Goal: Task Accomplishment & Management: Manage account settings

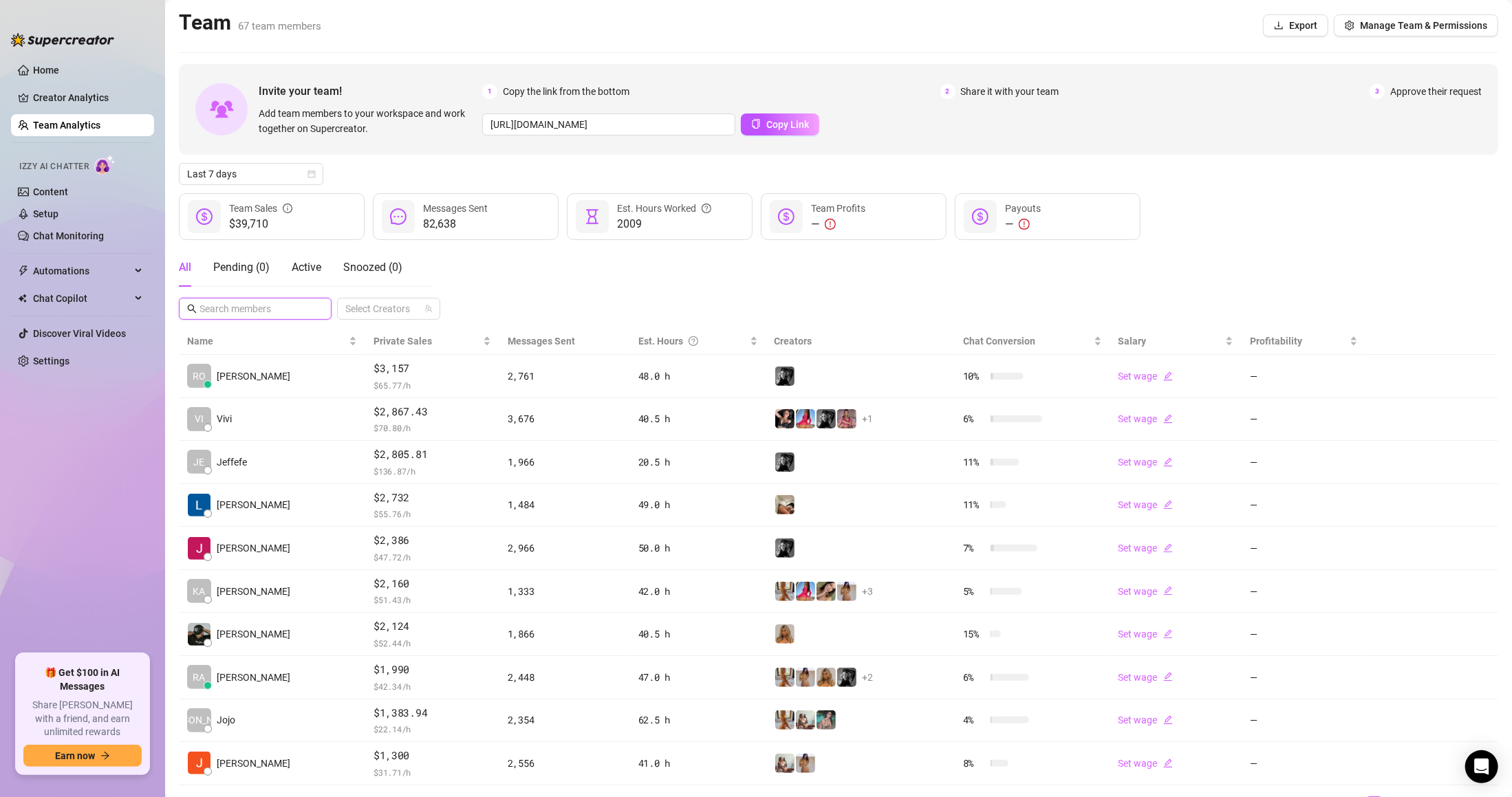
click at [287, 303] on input "text" at bounding box center [255, 309] width 113 height 15
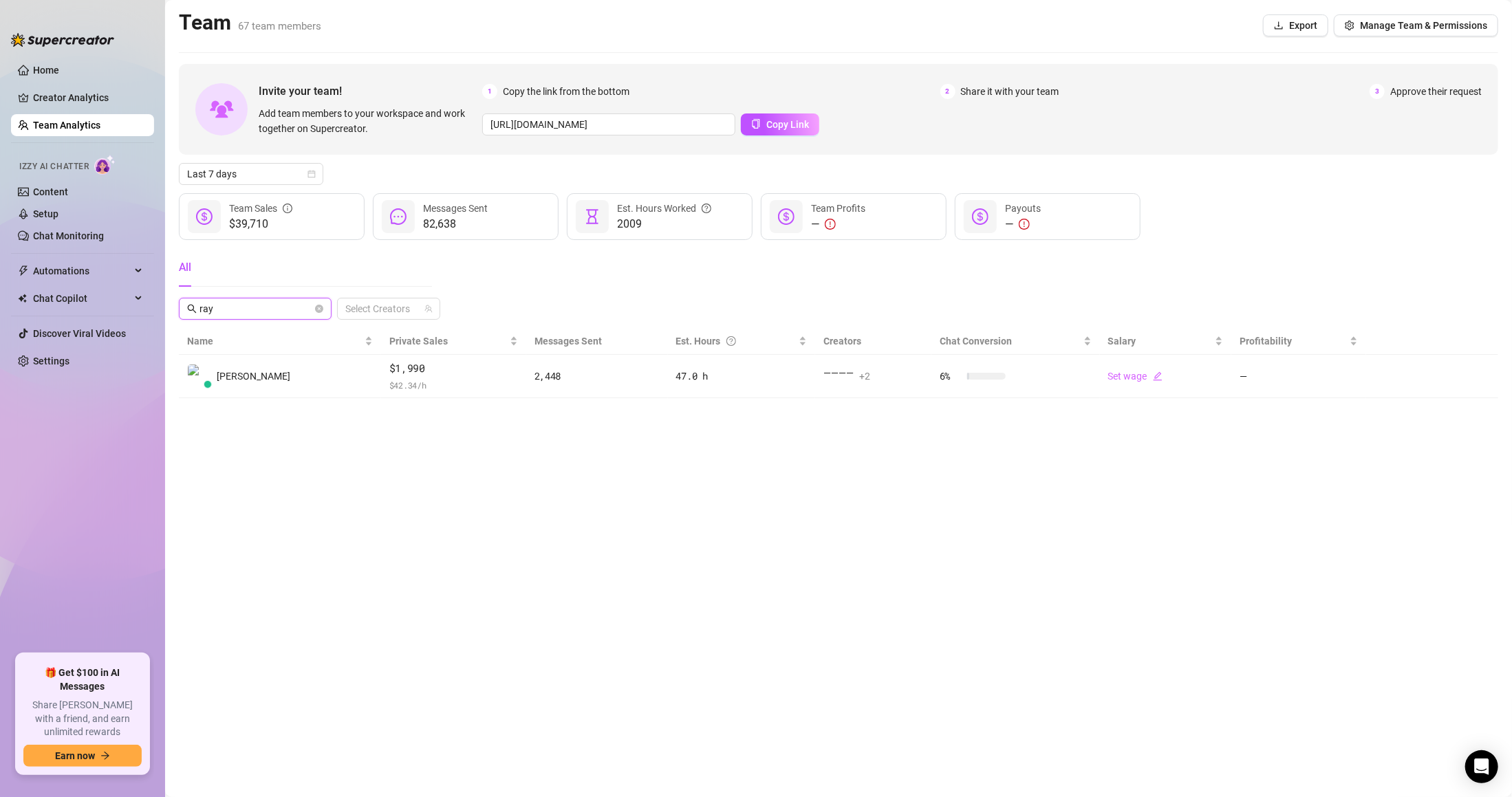
type input "rayc"
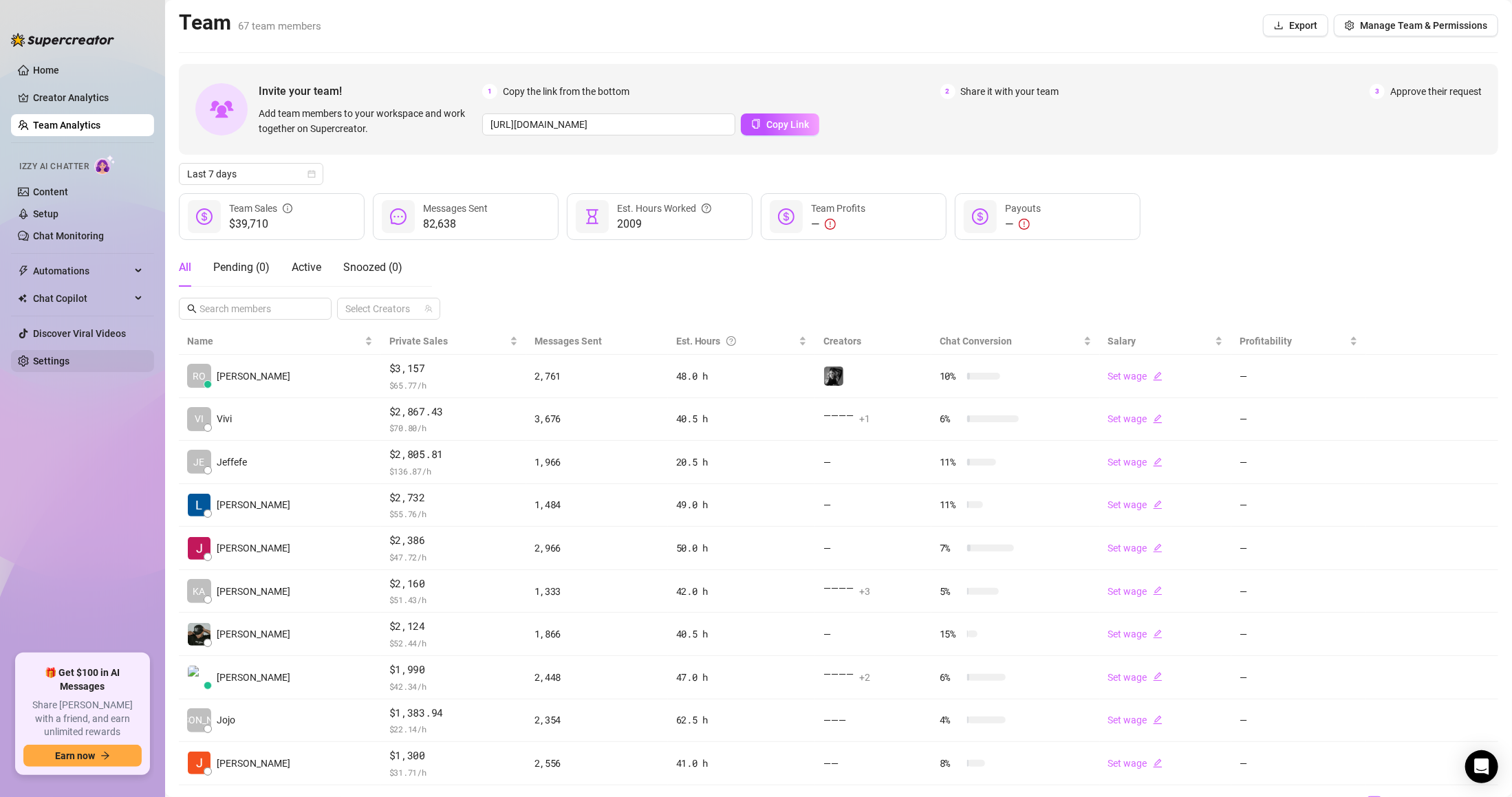
click at [72, 348] on ul "Home Creator Analytics Team Analytics Izzy AI Chatter Content Setup Chat Monito…" at bounding box center [82, 351] width 143 height 595
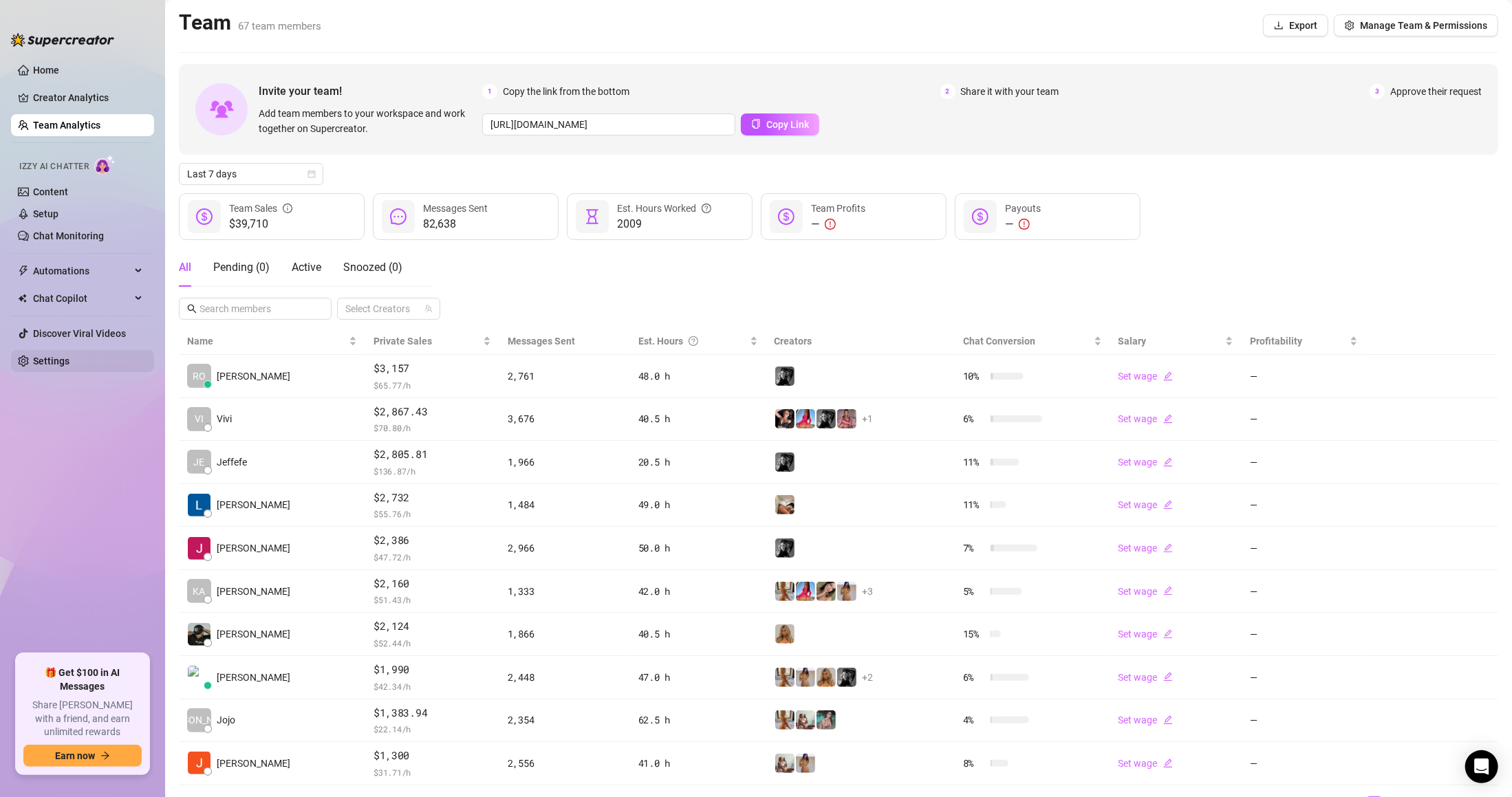
click at [70, 360] on link "Settings" at bounding box center [51, 361] width 37 height 11
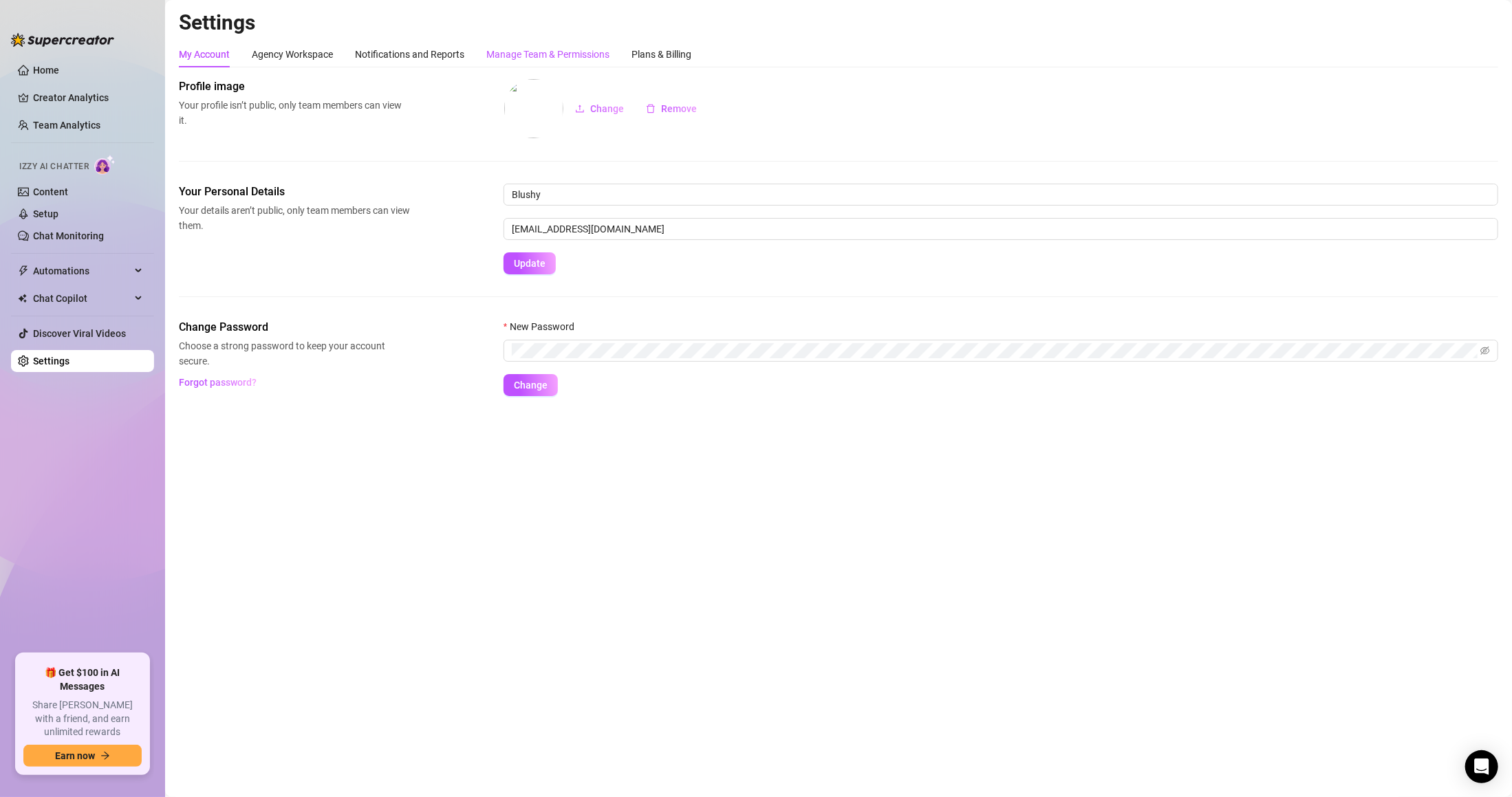
click at [539, 47] on div "Manage Team & Permissions" at bounding box center [547, 54] width 123 height 15
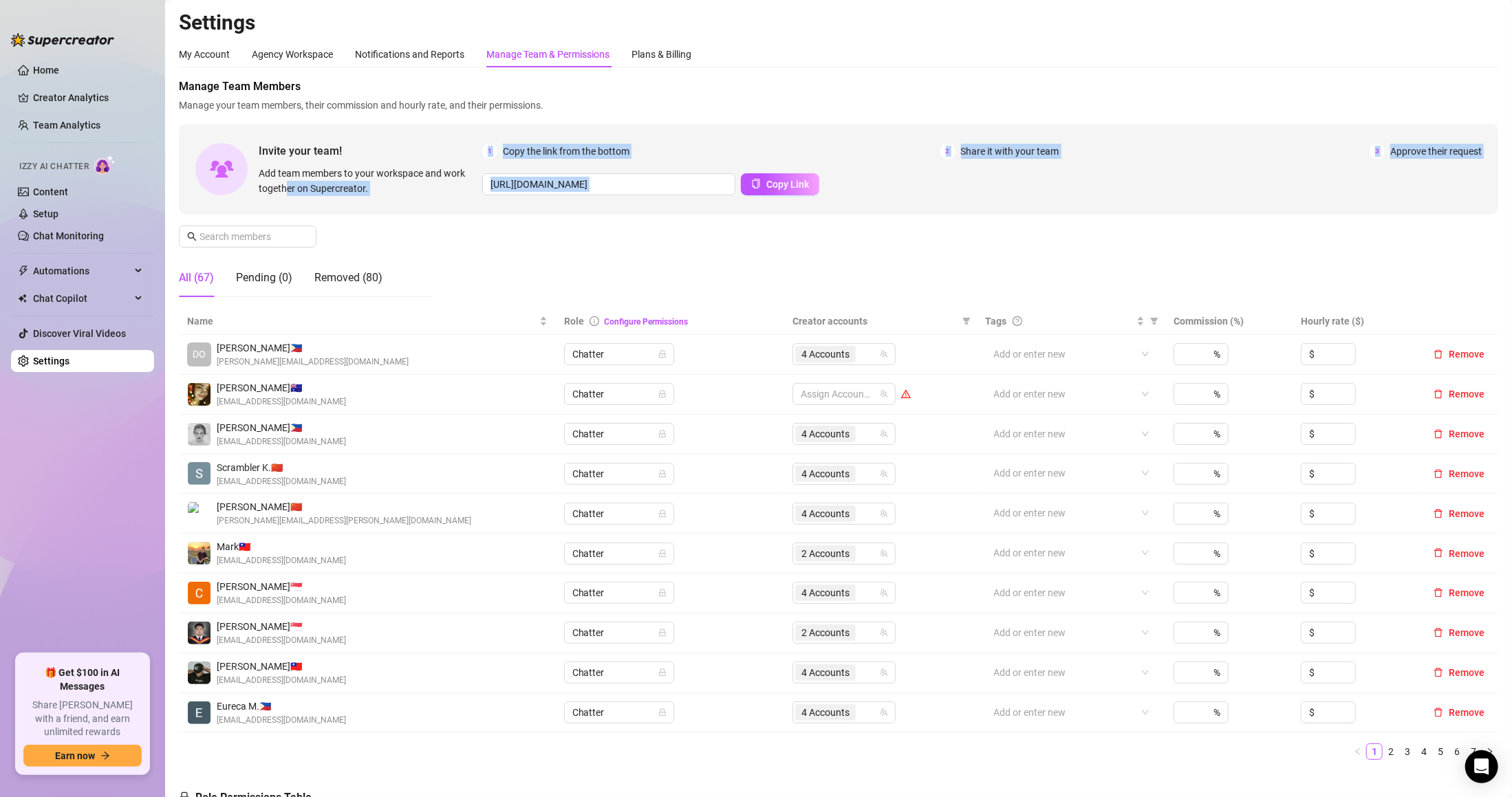
click at [285, 219] on div "Manage Team Members Manage your team members, their commission and hourly rate,…" at bounding box center [838, 193] width 1319 height 230
click at [285, 236] on input "text" at bounding box center [248, 237] width 97 height 15
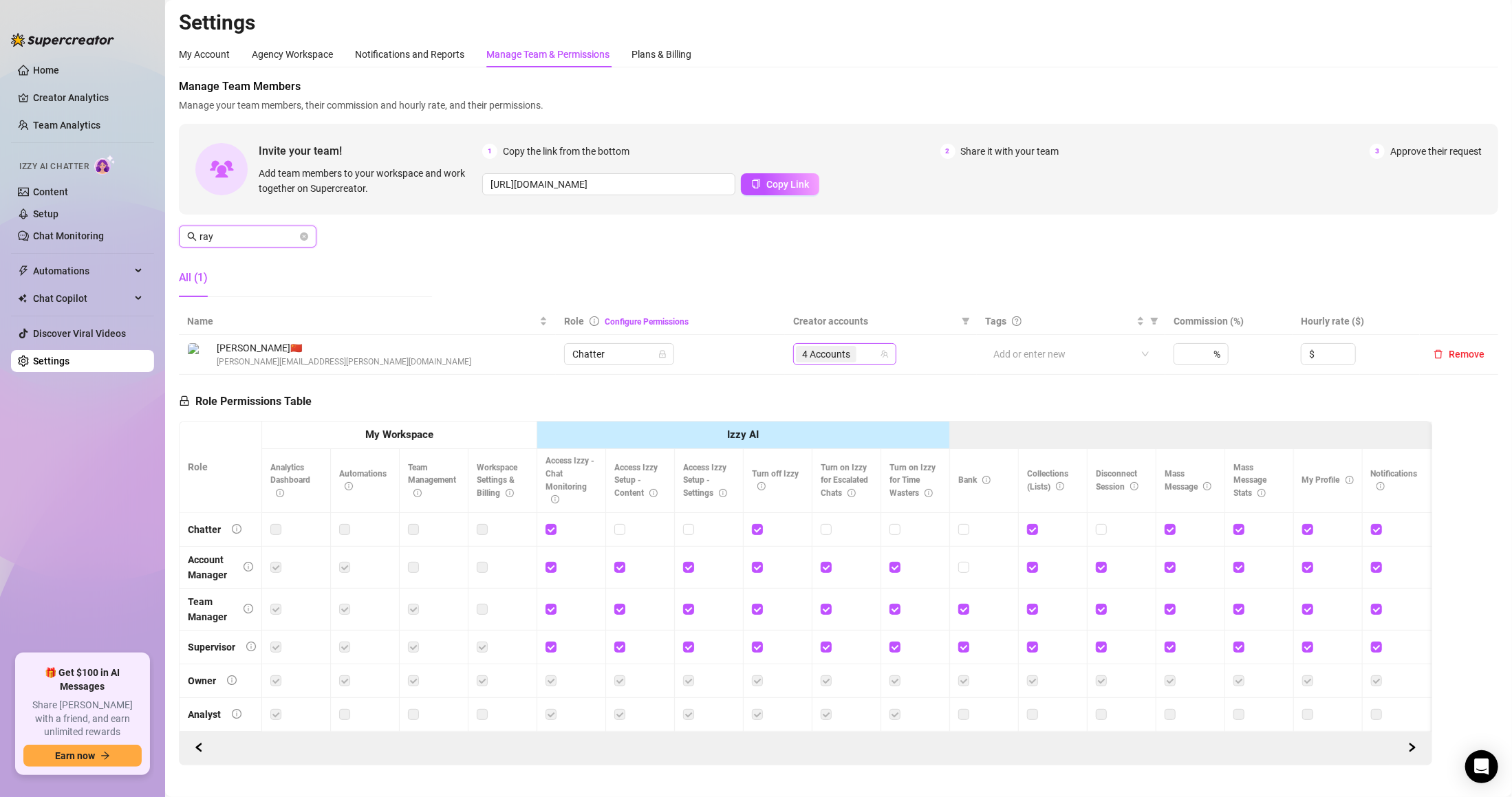
click at [880, 355] on icon "team" at bounding box center [884, 354] width 8 height 8
click at [880, 357] on icon "team" at bounding box center [884, 354] width 8 height 8
type input "ray"
click at [859, 349] on input "search" at bounding box center [860, 354] width 3 height 16
type input "jaz"
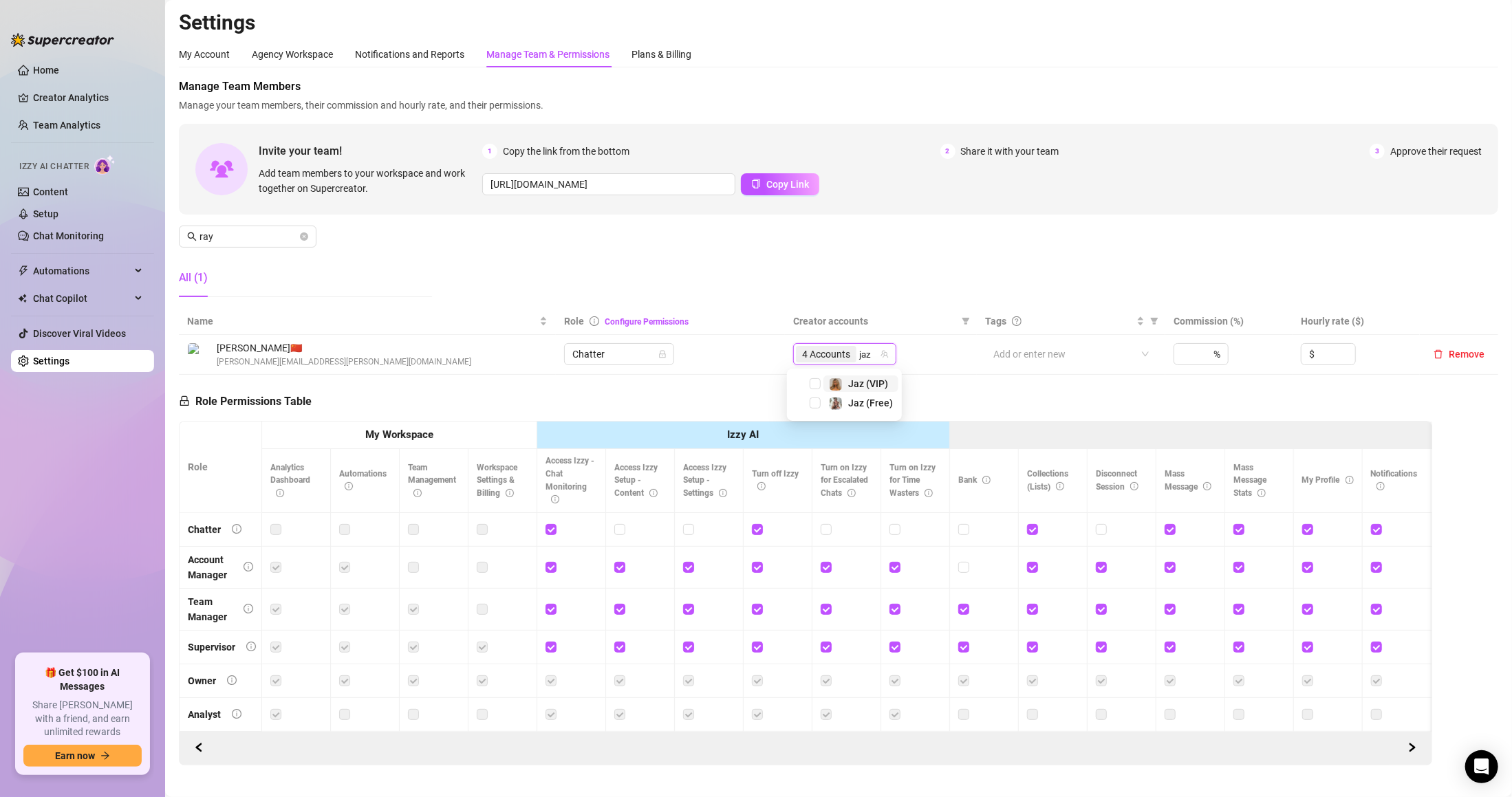
click at [875, 378] on span "Jaz (VIP)" at bounding box center [867, 384] width 40 height 11
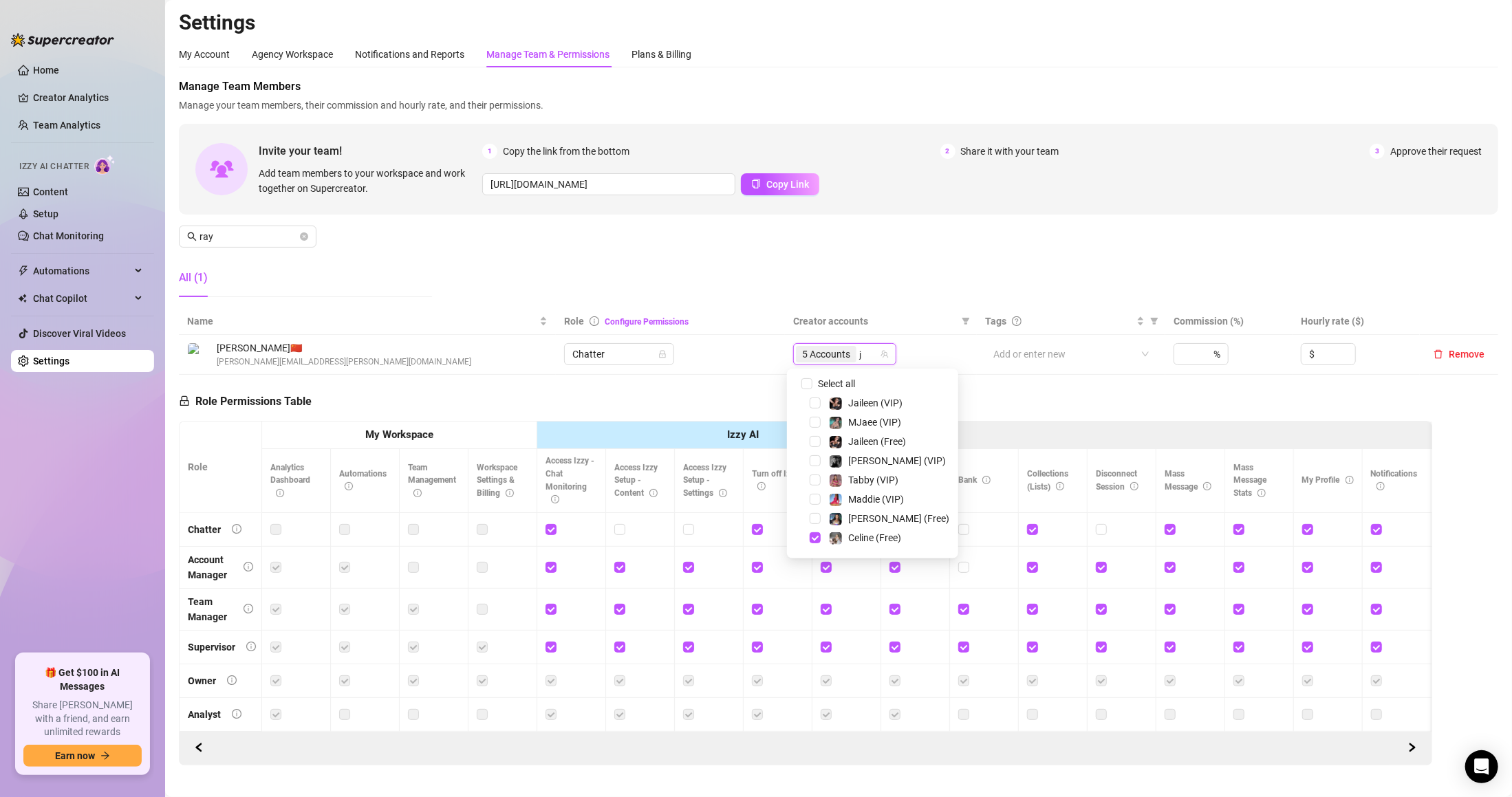
type input "ja"
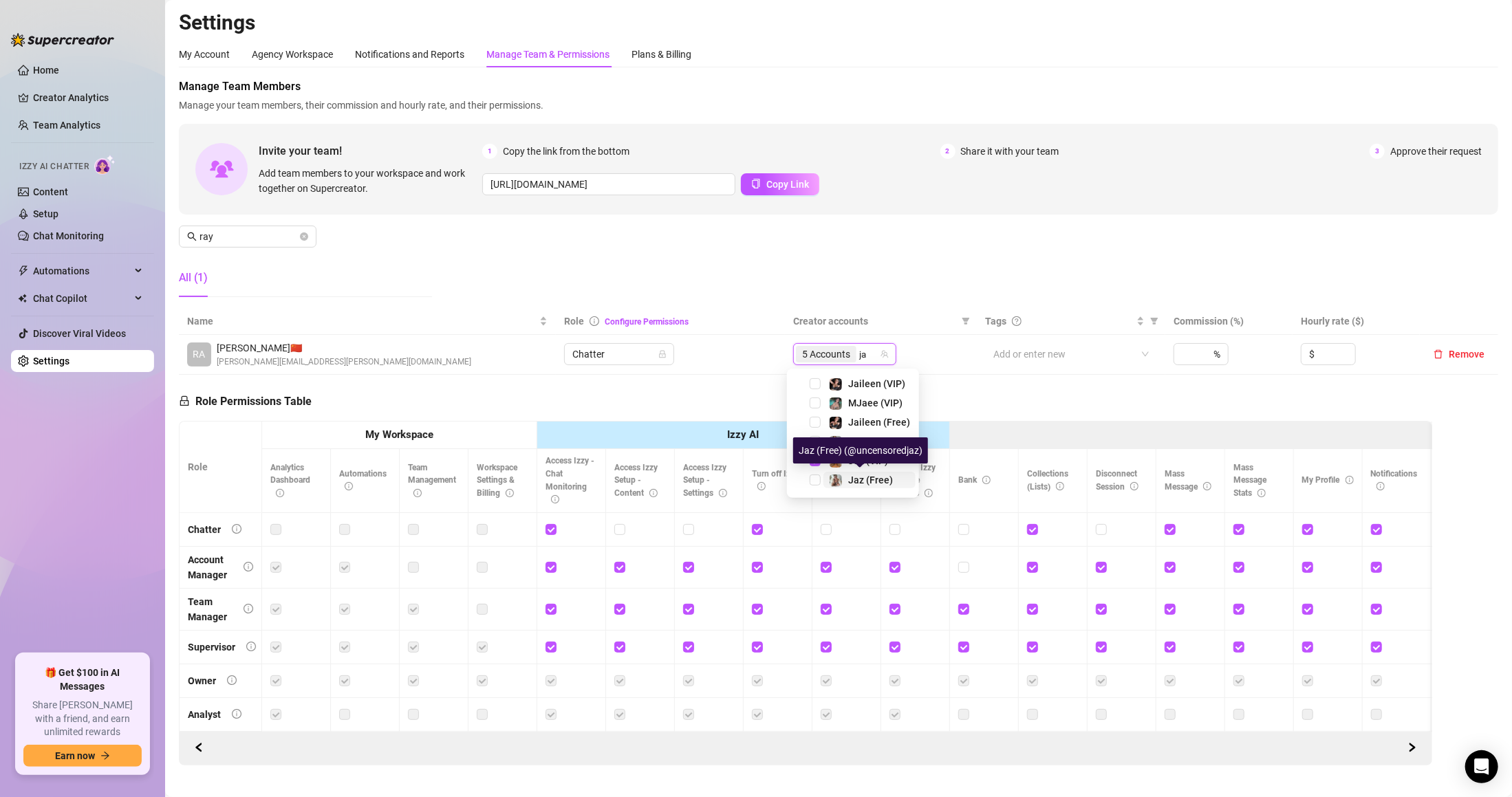
click at [886, 476] on span "Jaz (Free)" at bounding box center [870, 480] width 45 height 11
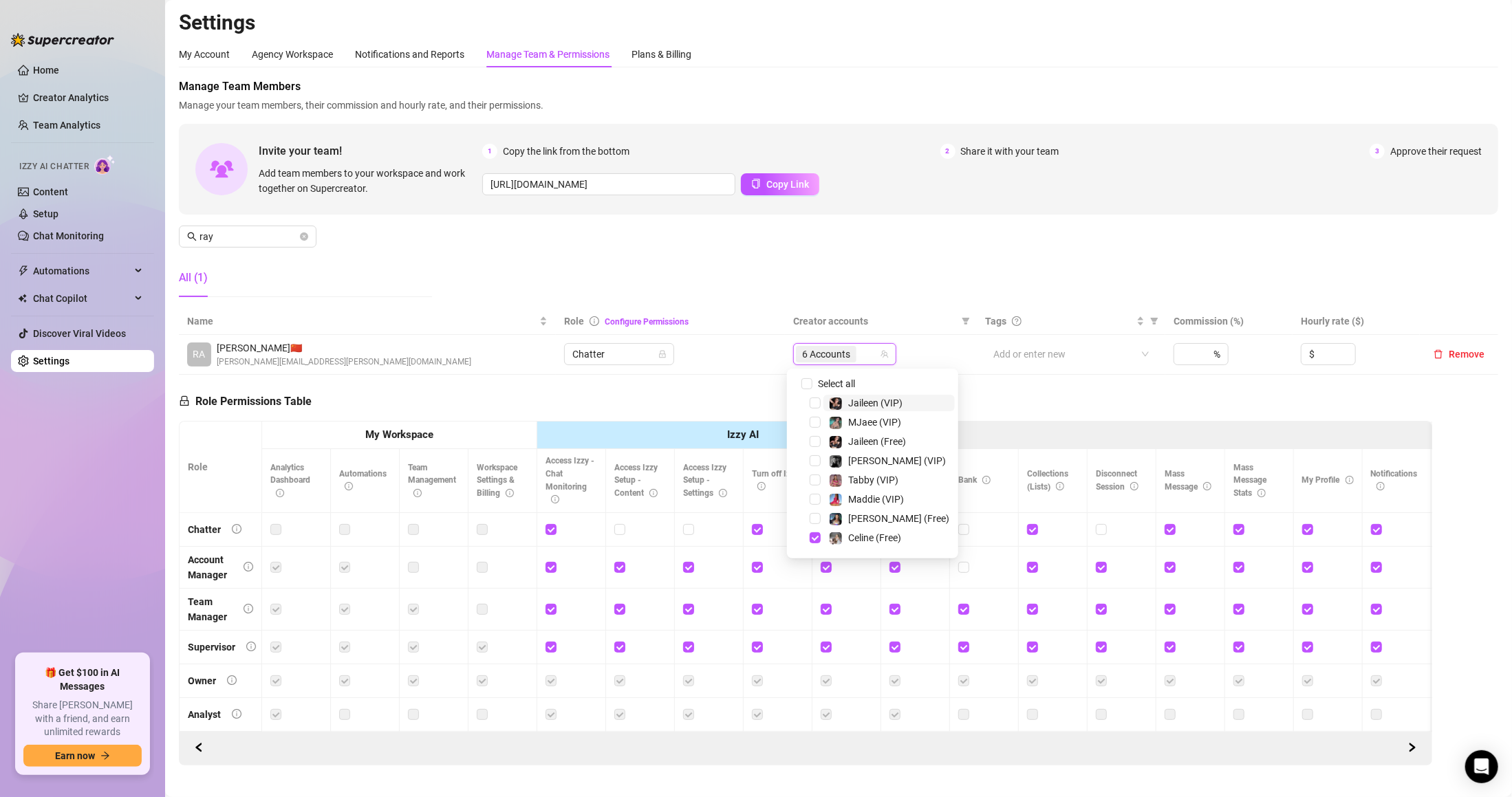
click at [927, 279] on div "Manage Team Members Manage your team members, their commission and hourly rate,…" at bounding box center [838, 193] width 1319 height 230
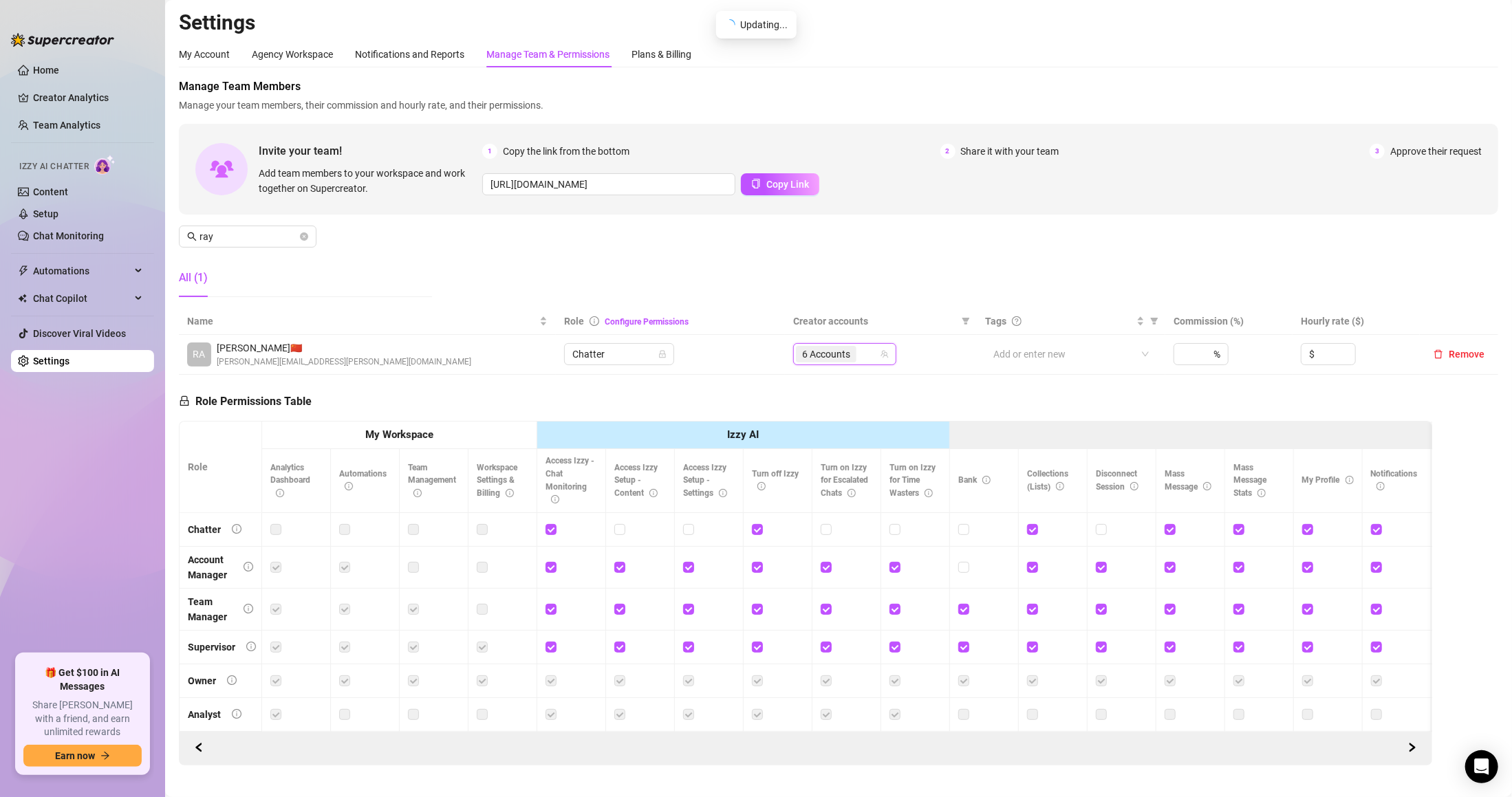
click at [927, 279] on div "Manage Team Members Manage your team members, their commission and hourly rate,…" at bounding box center [838, 193] width 1319 height 230
click at [283, 219] on div "Manage Team Members Manage your team members, their commission and hourly rate,…" at bounding box center [838, 193] width 1319 height 230
click at [275, 232] on input "ray" at bounding box center [248, 237] width 97 height 15
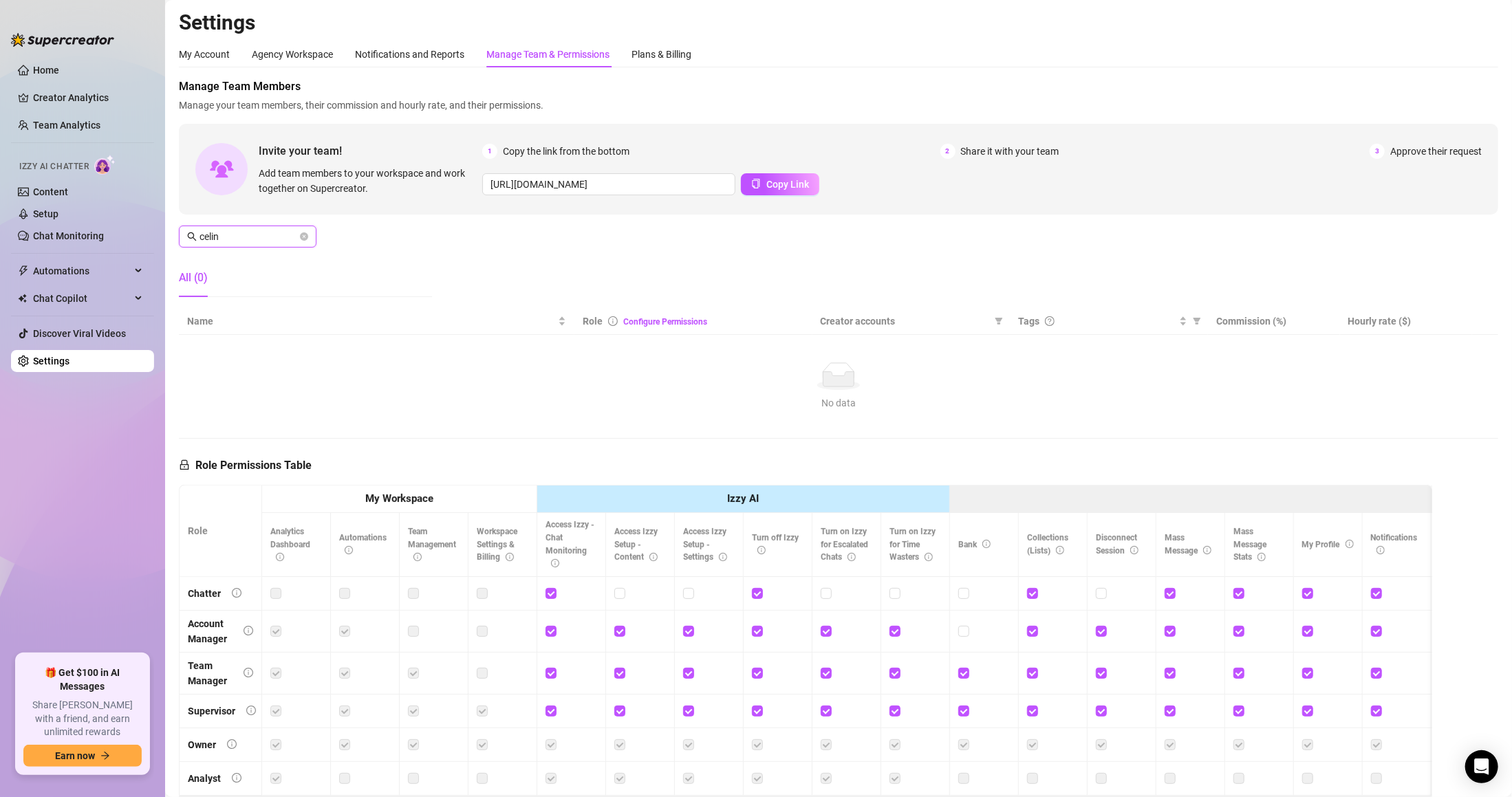
click at [266, 240] on input "celin" at bounding box center [248, 237] width 97 height 15
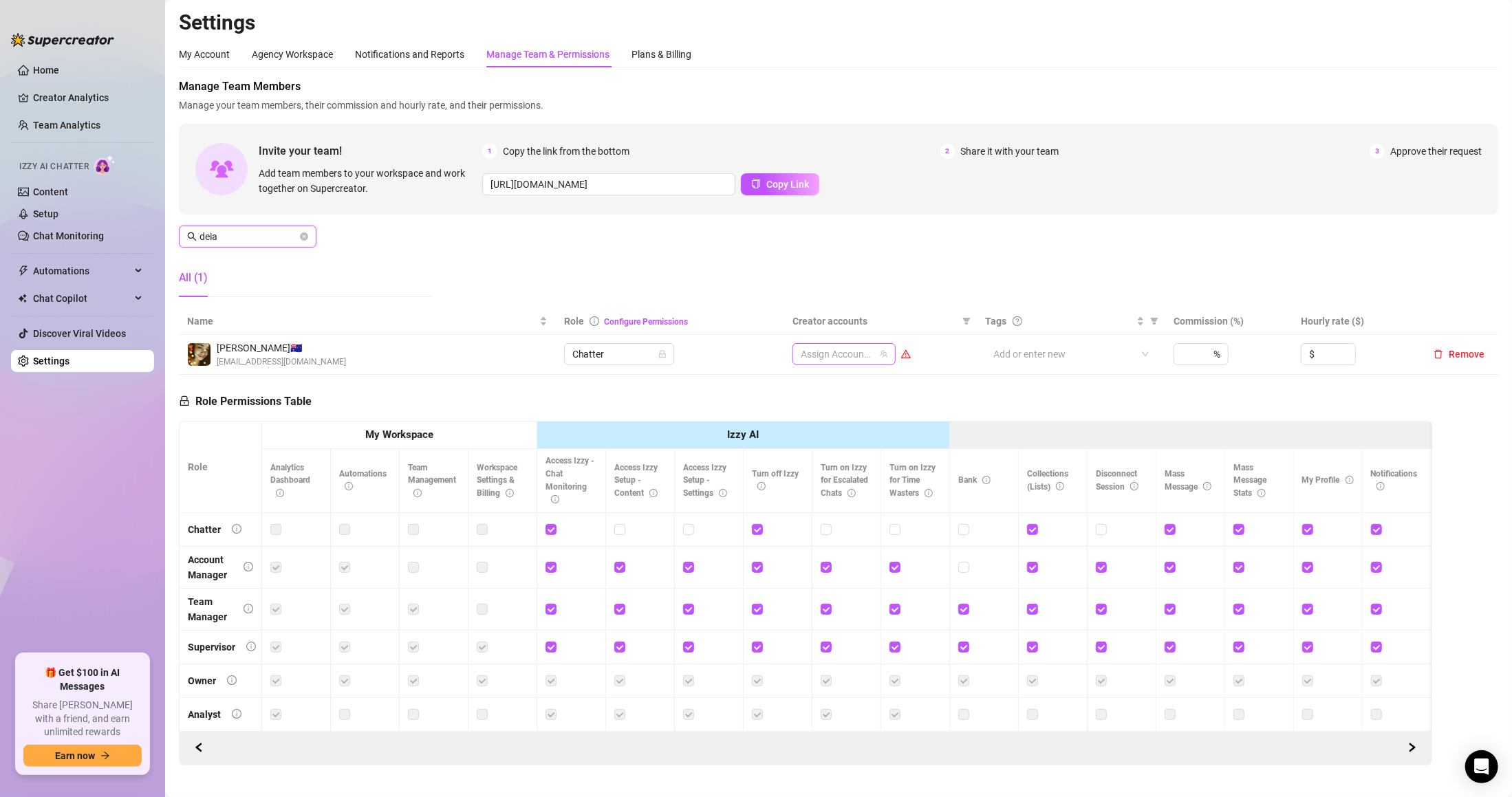
type input "deia"
click at [801, 357] on input "search" at bounding box center [802, 354] width 3 height 16
type input "cel"
click at [848, 384] on span "Celine (Free)" at bounding box center [875, 384] width 57 height 11
type input "ce"
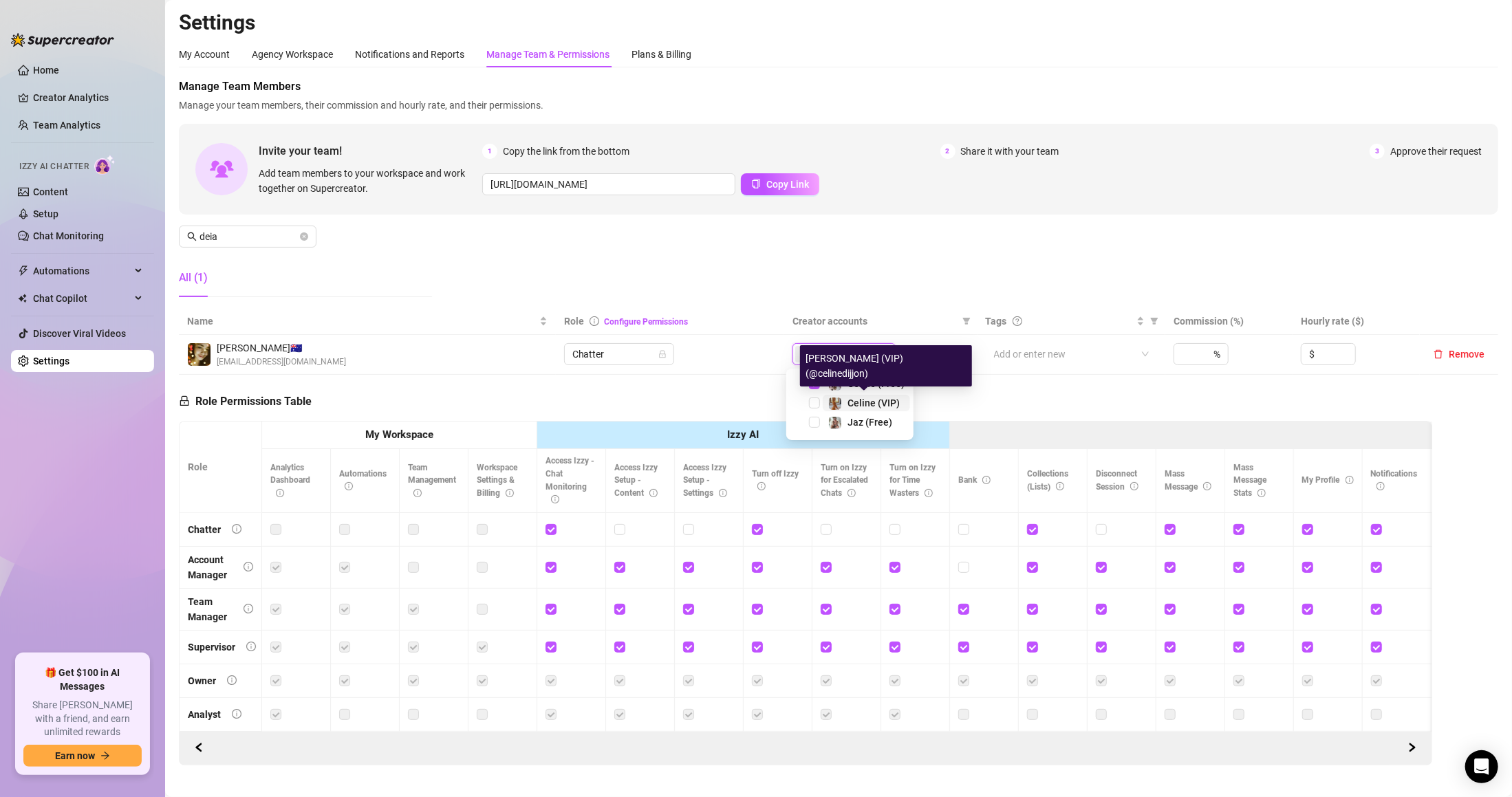
click at [858, 401] on span "Celine (VIP)" at bounding box center [873, 403] width 52 height 11
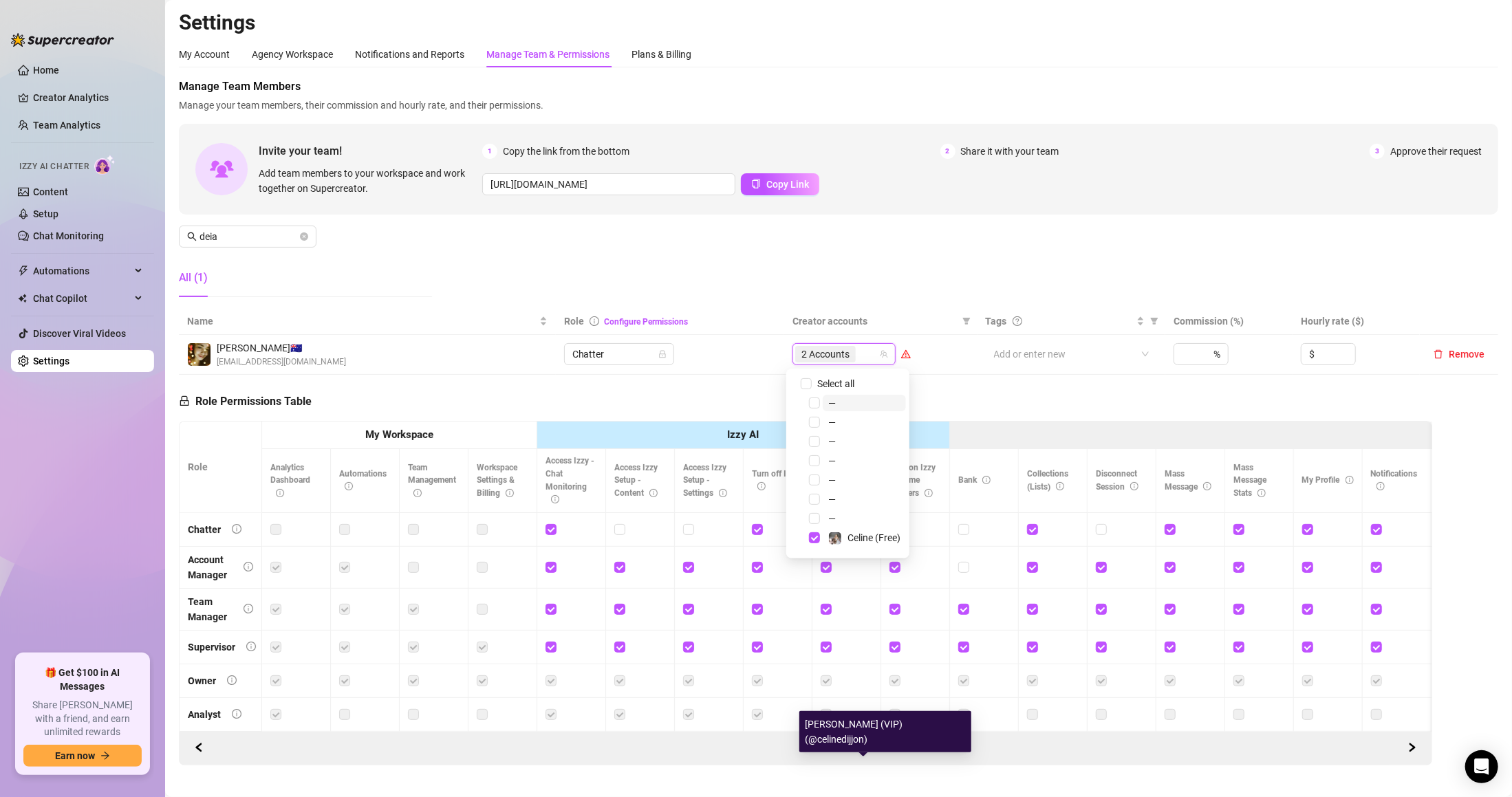
click at [720, 238] on div "Manage Team Members Manage your team members, their commission and hourly rate,…" at bounding box center [838, 193] width 1319 height 230
click at [732, 265] on div "Manage Team Members Manage your team members, their commission and hourly rate,…" at bounding box center [838, 193] width 1319 height 230
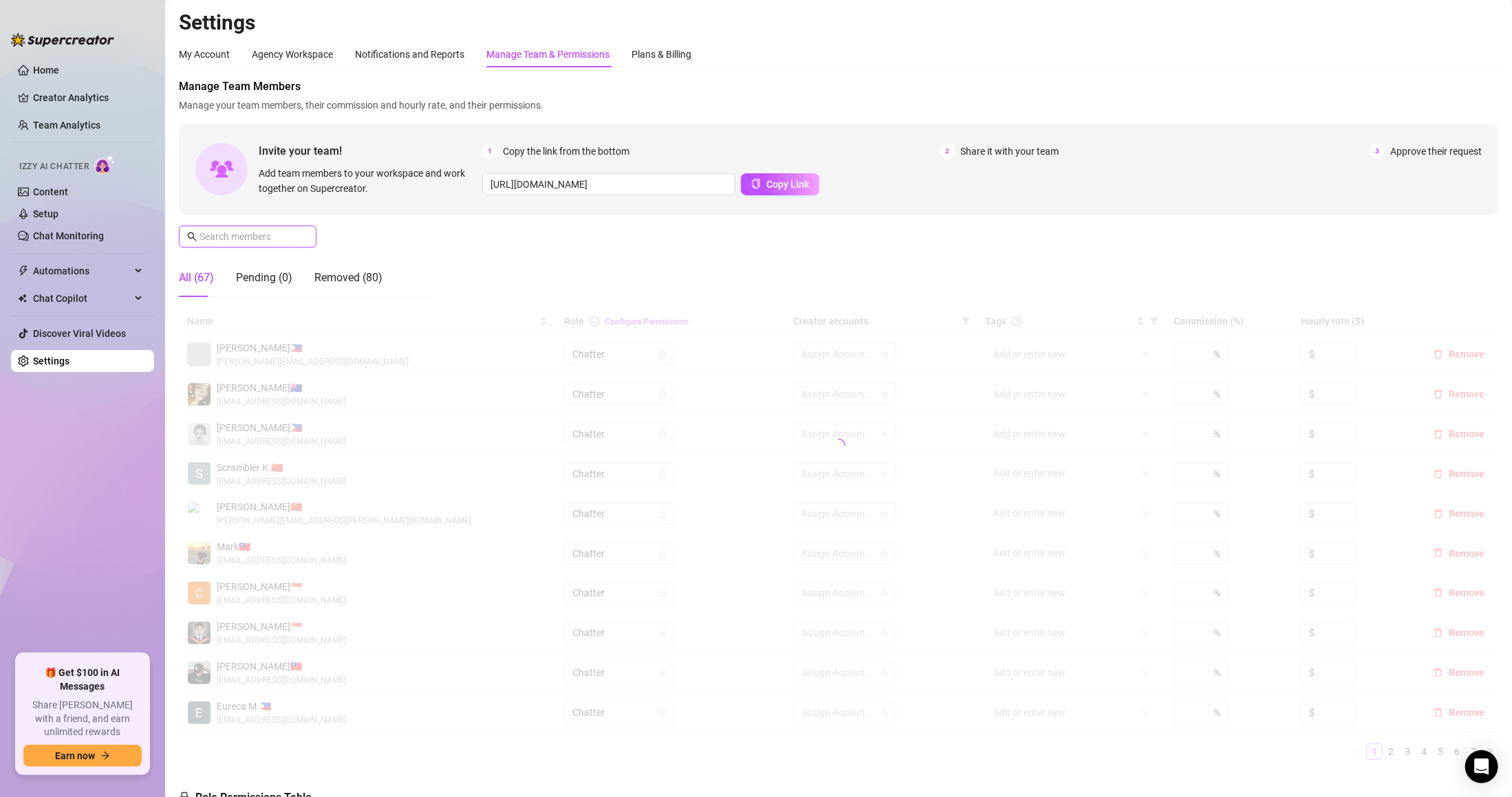
click at [279, 240] on input "text" at bounding box center [248, 237] width 97 height 15
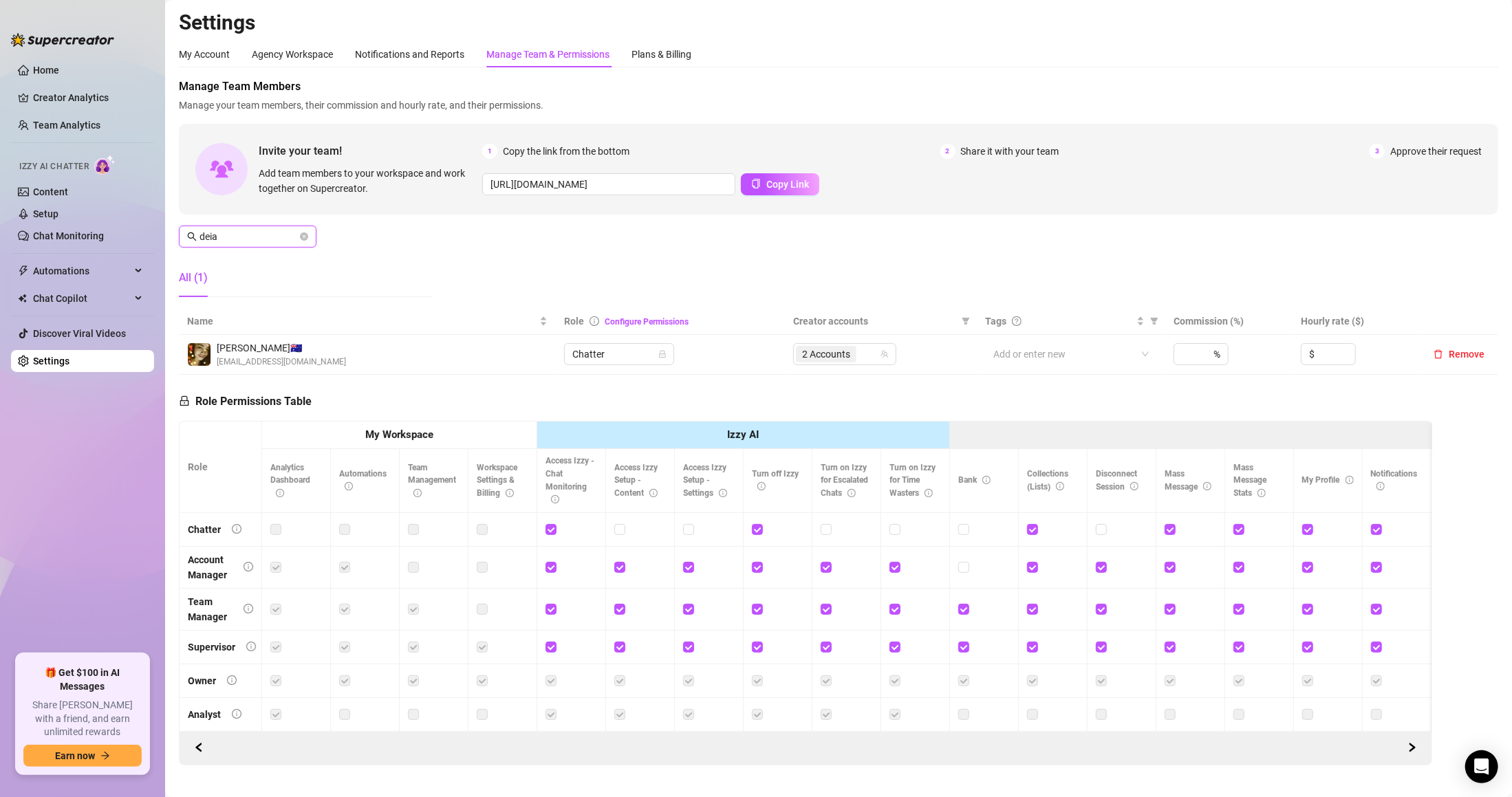
type input "deia"
